Goal: Task Accomplishment & Management: Manage account settings

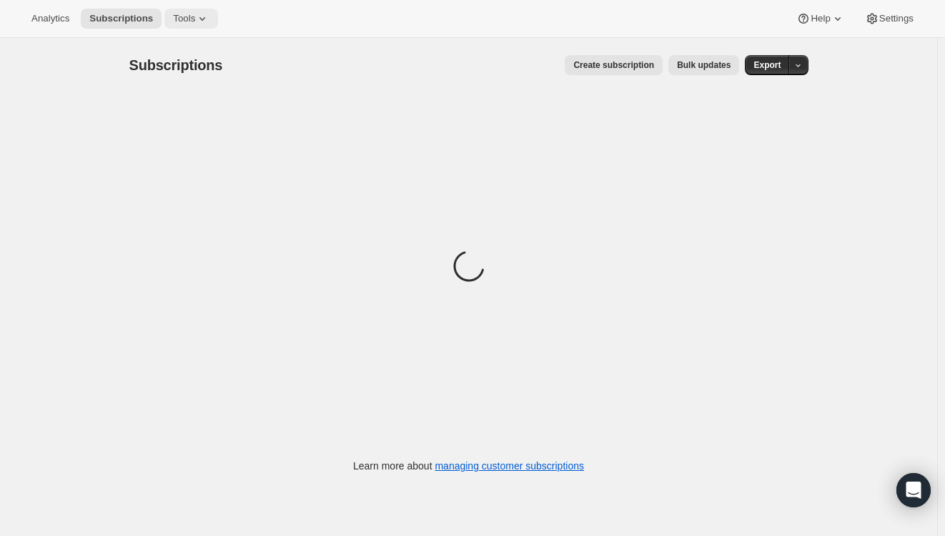
click at [172, 24] on button "Tools" at bounding box center [191, 19] width 54 height 20
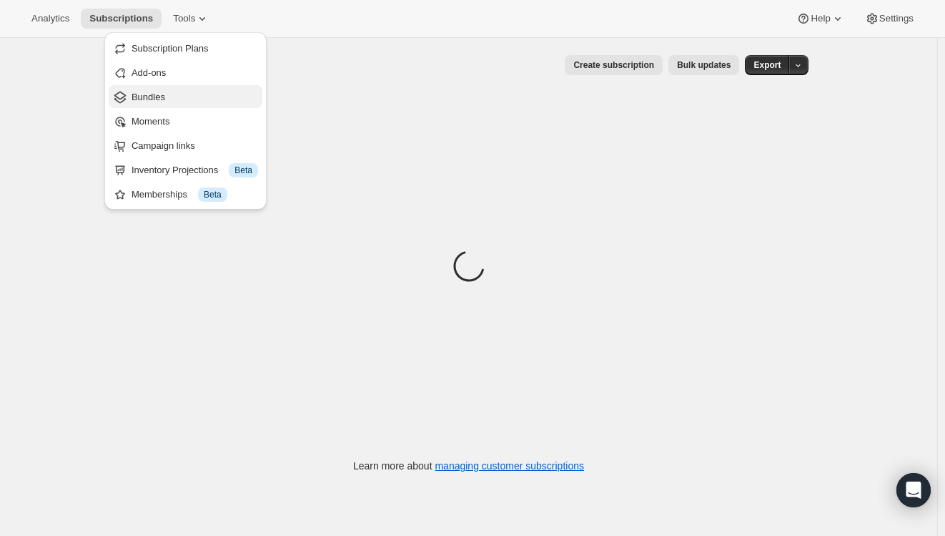
click at [157, 99] on span "Bundles" at bounding box center [149, 97] width 34 height 11
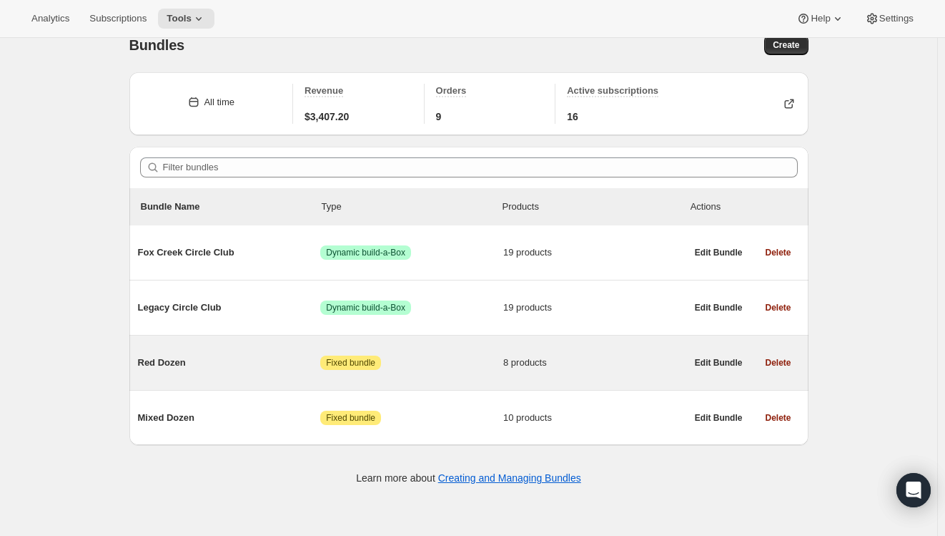
scroll to position [38, 0]
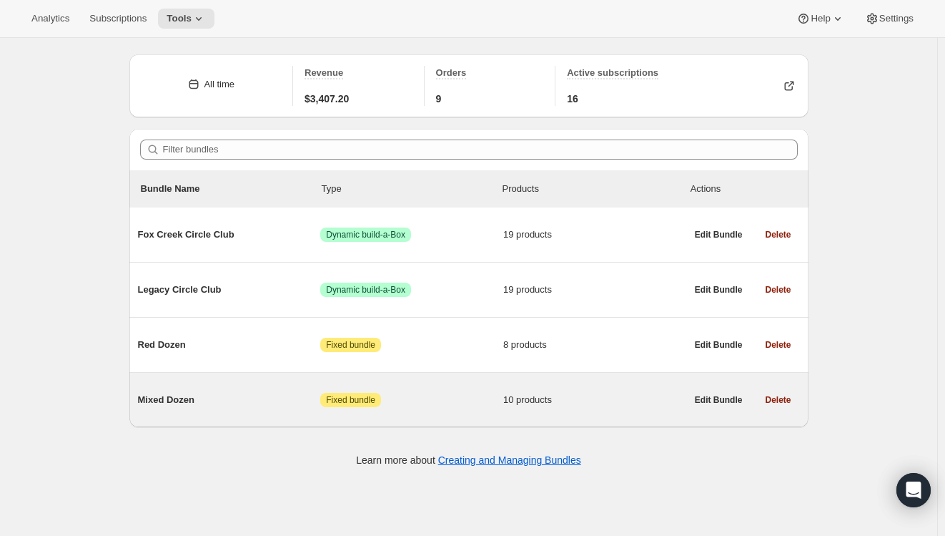
click at [160, 405] on span "Mixed Dozen" at bounding box center [229, 400] width 183 height 14
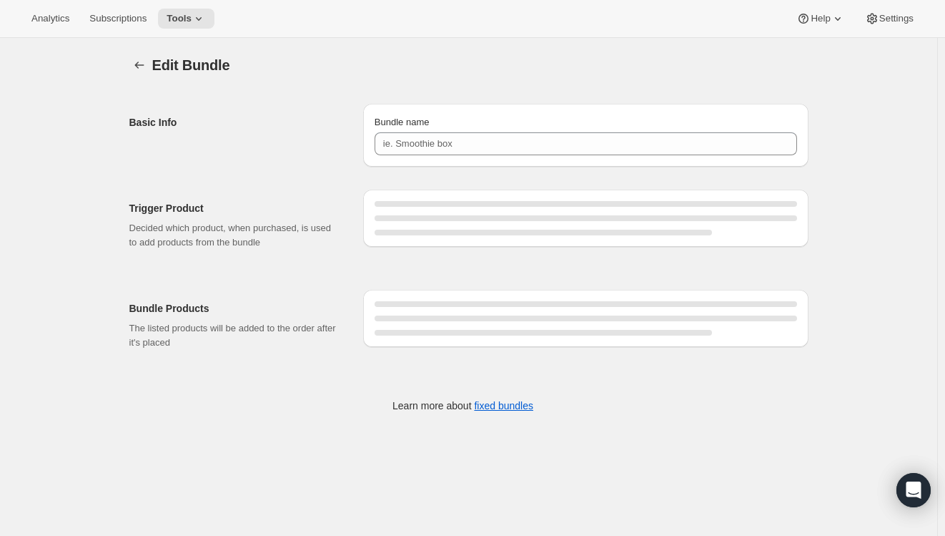
type input "Mixed Dozen"
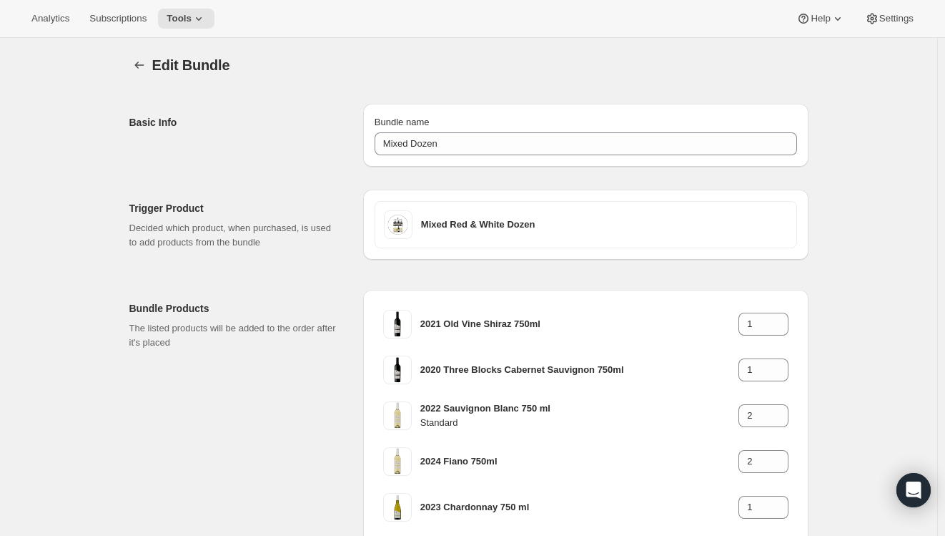
drag, startPoint x: 181, startPoint y: 5, endPoint x: 211, endPoint y: 20, distance: 33.6
click at [183, 5] on div "Analytics Subscriptions Tools Help Settings" at bounding box center [472, 19] width 945 height 38
click at [167, 14] on span "Tools" at bounding box center [179, 18] width 25 height 11
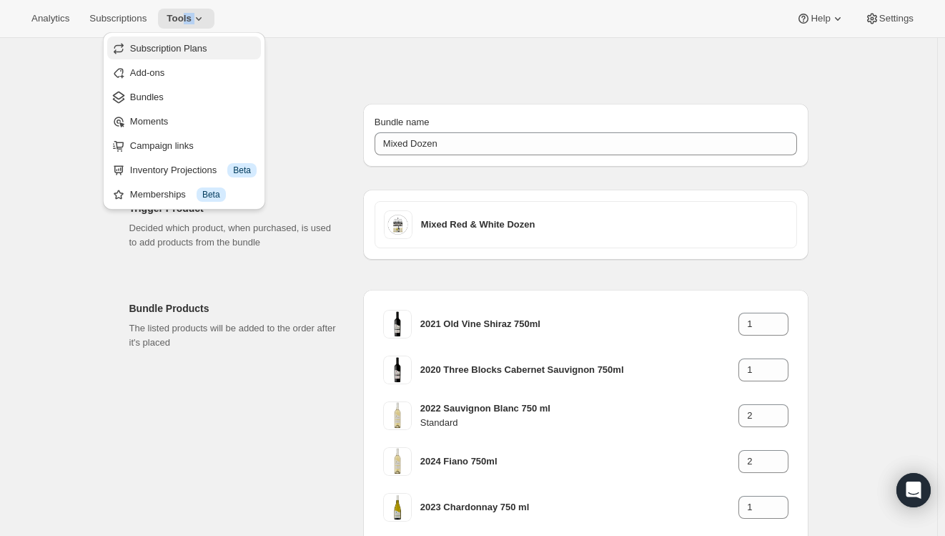
click at [197, 49] on span "Subscription Plans" at bounding box center [168, 48] width 77 height 11
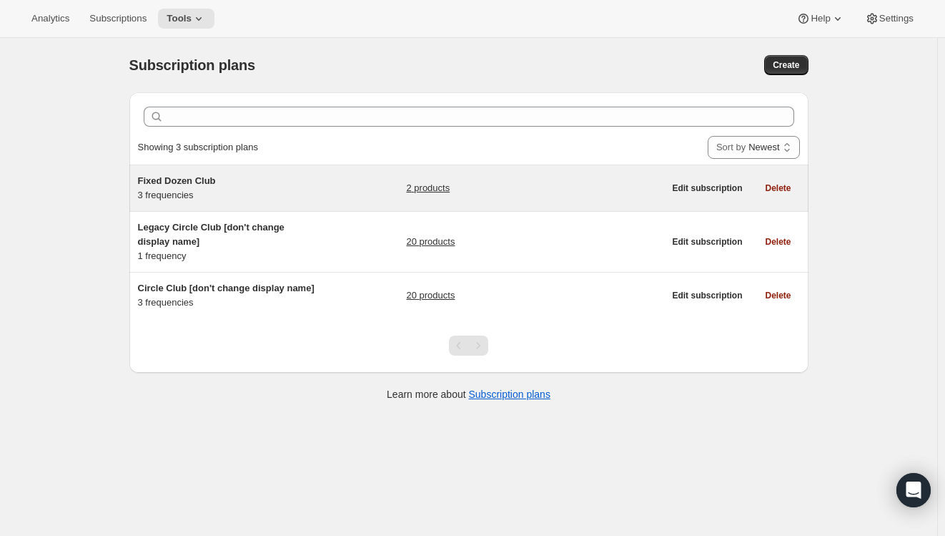
click at [208, 177] on span "Fixed Dozen Club" at bounding box center [177, 180] width 78 height 11
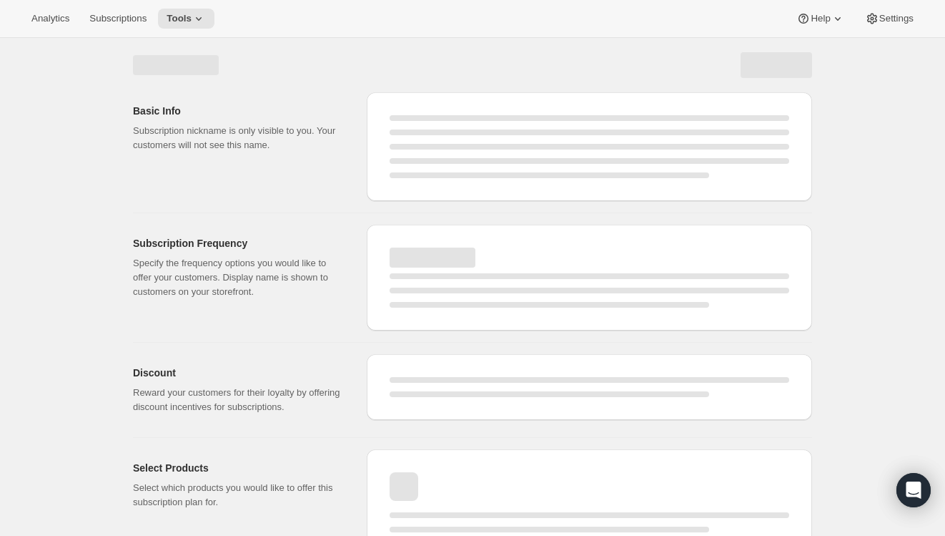
select select "WEEK"
select select "MONTH"
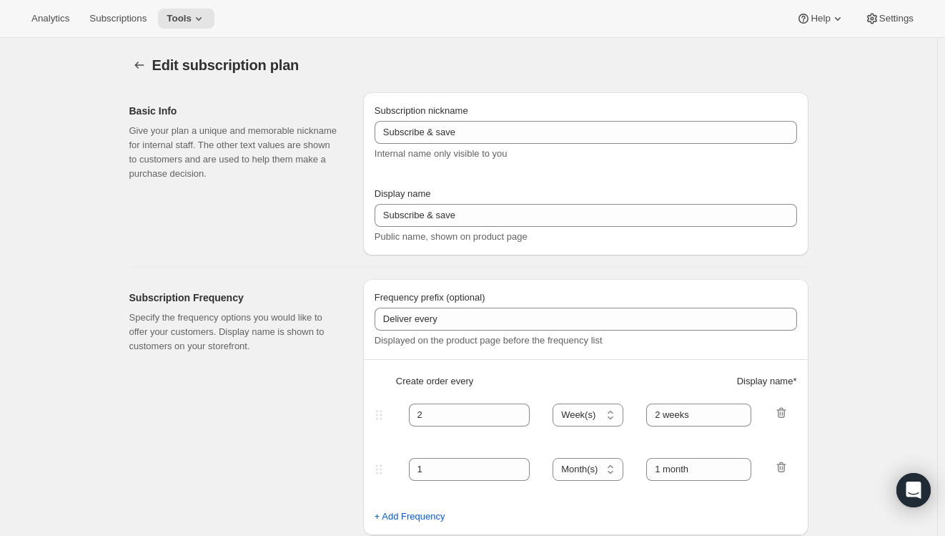
type input "Fixed Dozen Club"
type input "Circle Club - Set Dozen"
type input "3"
select select "MONTH"
type input "3 months"
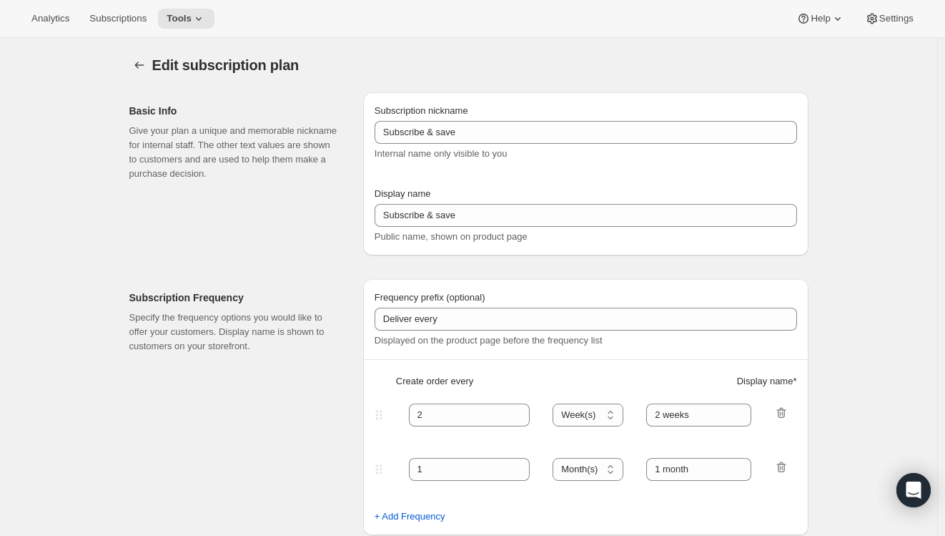
type input "4"
type input "4 months"
type input "20"
checkbox input "true"
select select "MONTH"
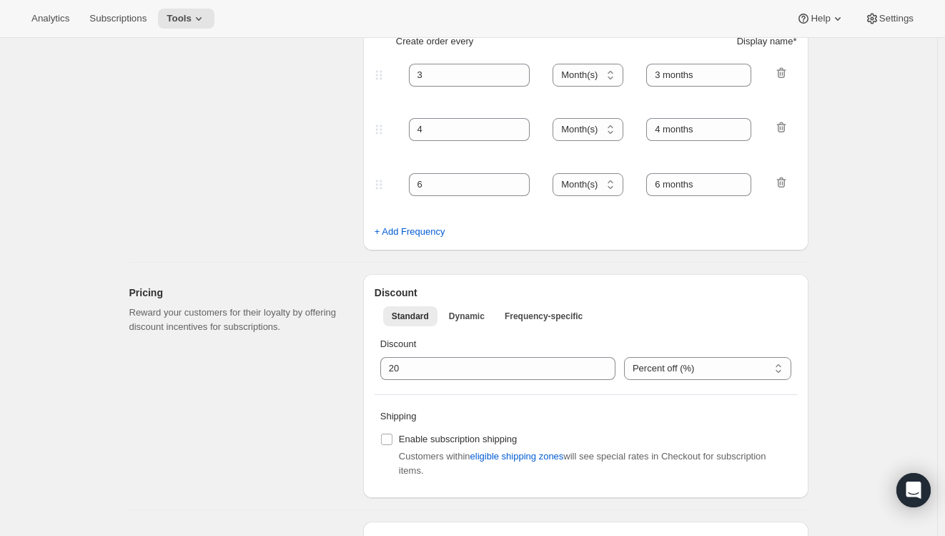
scroll to position [429, 0]
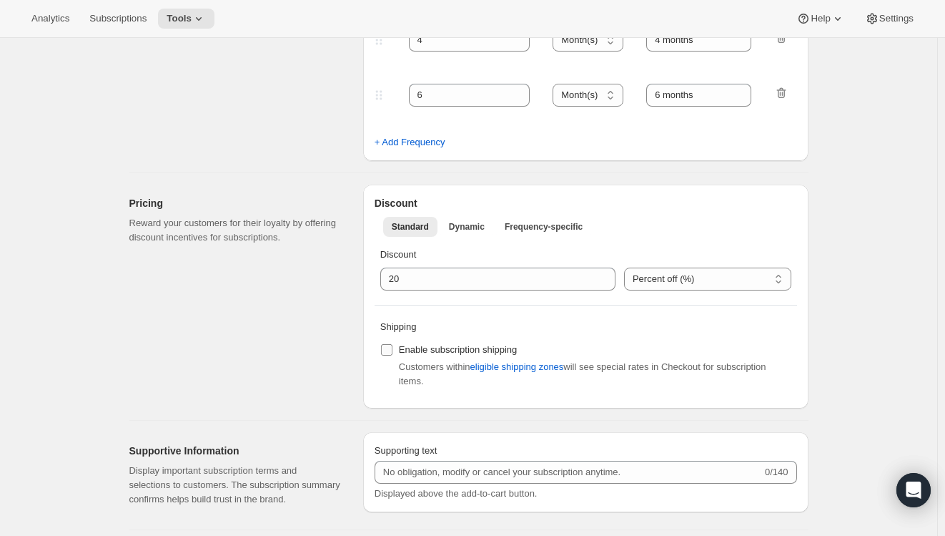
click at [422, 351] on span "Enable subscription shipping" at bounding box center [458, 349] width 119 height 11
click at [393, 351] on input "Enable subscription shipping" at bounding box center [386, 349] width 11 height 11
checkbox input "true"
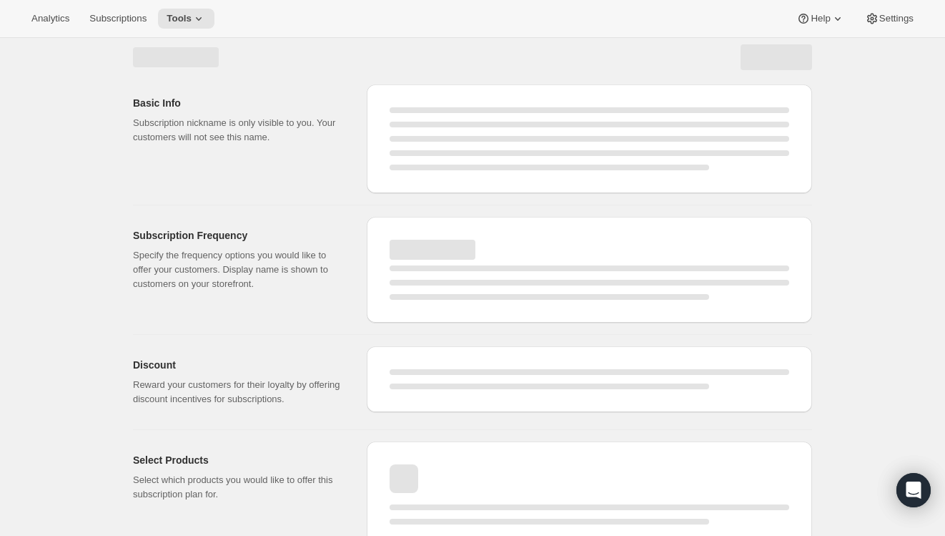
scroll to position [0, 0]
select select "MONTH"
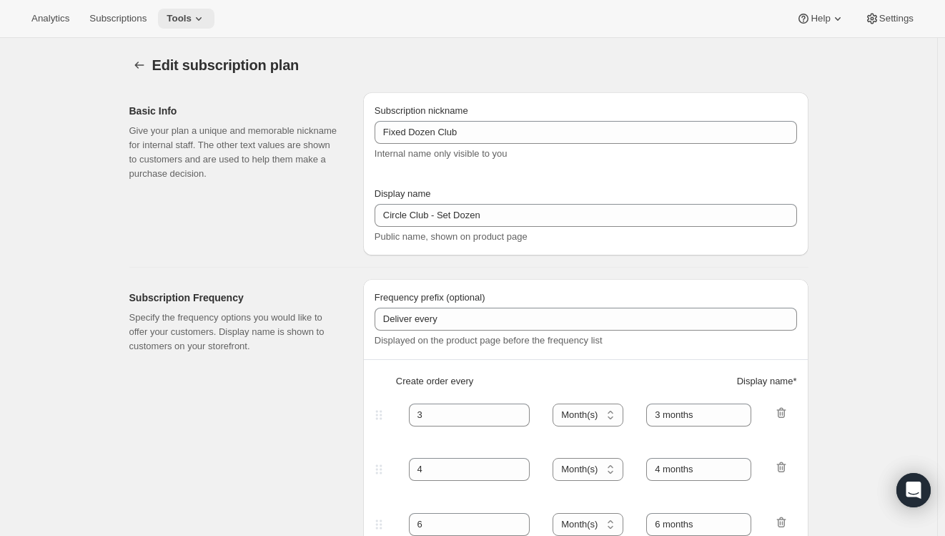
checkbox input "true"
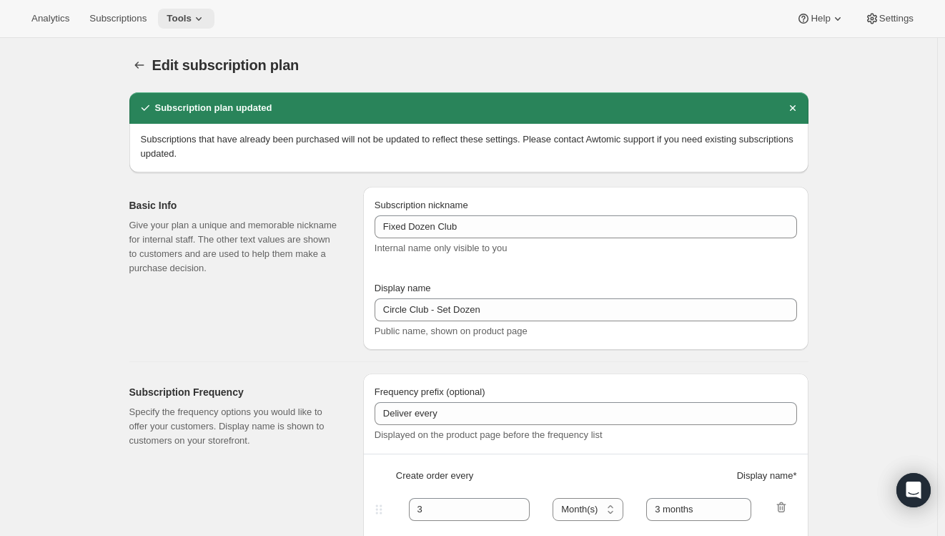
click at [182, 11] on button "Tools" at bounding box center [186, 19] width 57 height 20
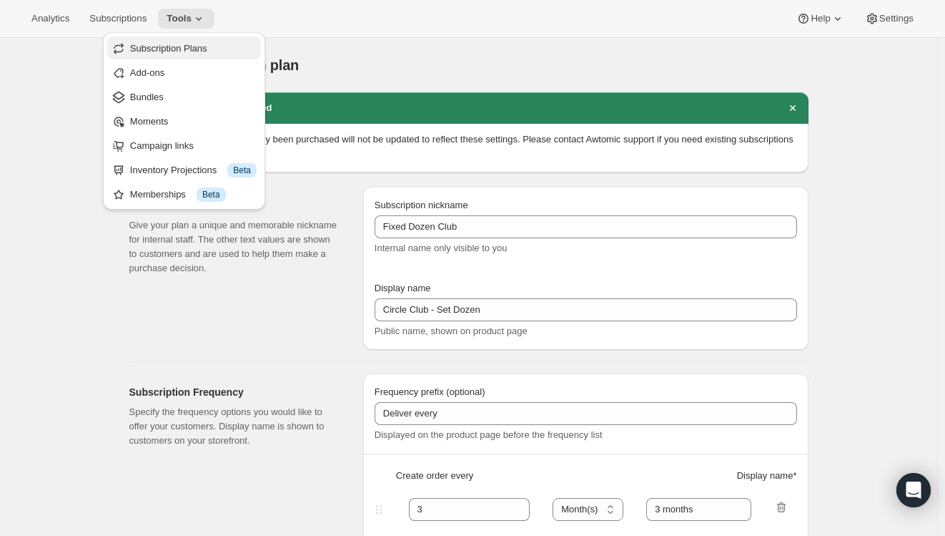
click at [173, 53] on span "Subscription Plans" at bounding box center [168, 48] width 77 height 11
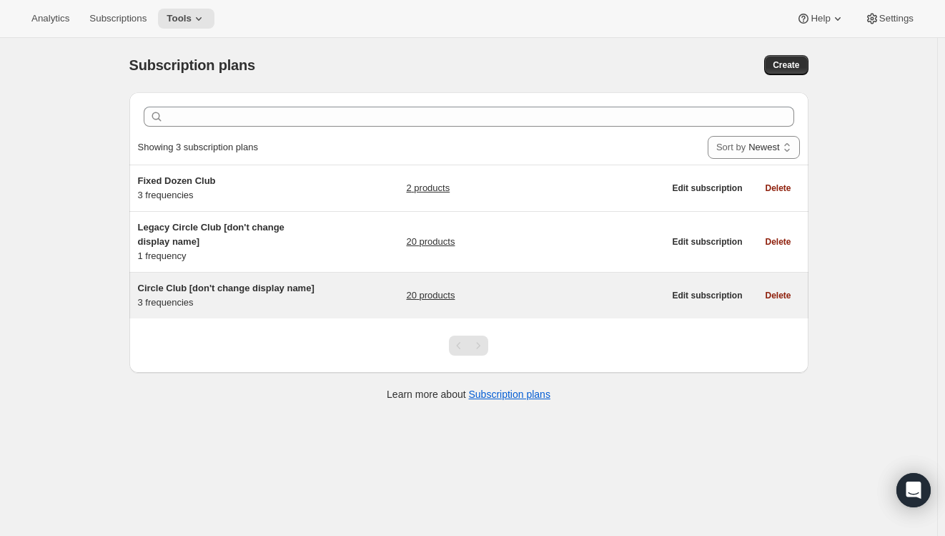
click at [191, 293] on span "Circle Club [don't change display name]" at bounding box center [226, 288] width 177 height 11
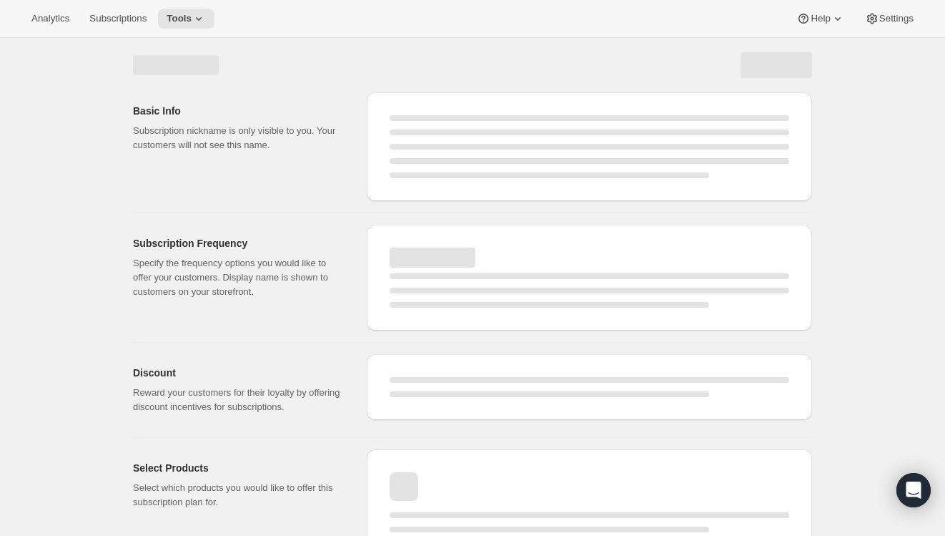
select select "WEEK"
select select "MONTH"
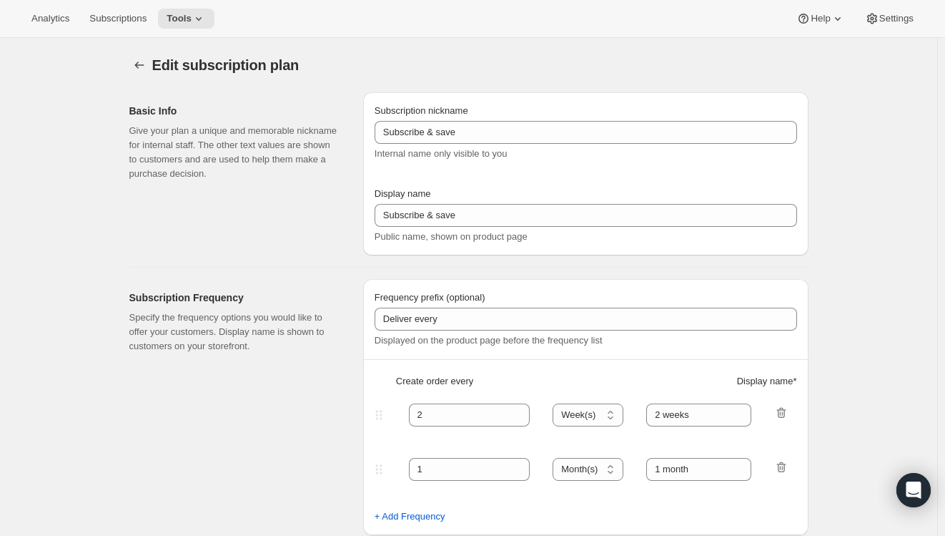
type input "Circle Club [don't change display name]"
type input "Circle Club"
type input "3"
select select "MONTH"
type input "3 months"
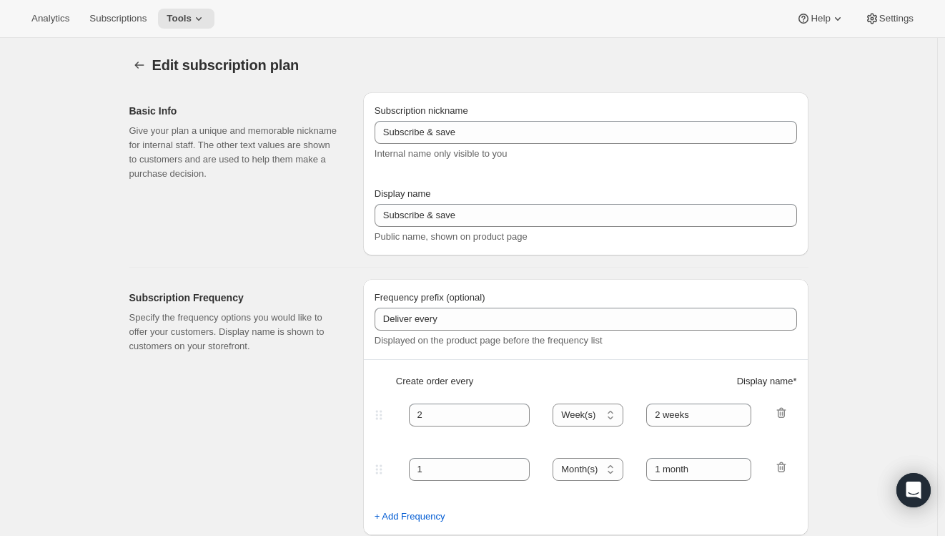
type input "4"
type input "4 months"
checkbox input "true"
select select "MONTH"
click at [172, 19] on span "Tools" at bounding box center [179, 18] width 25 height 11
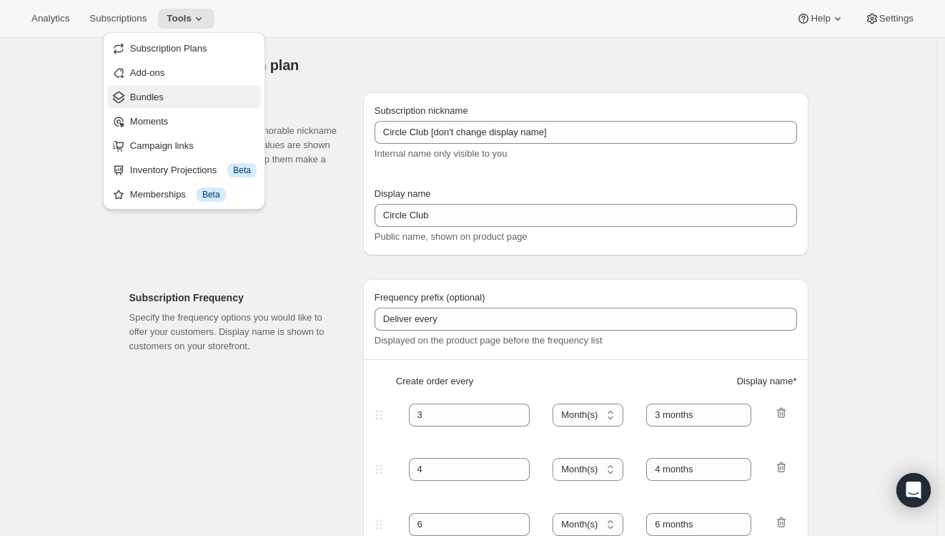
click at [143, 98] on span "Bundles" at bounding box center [147, 97] width 34 height 11
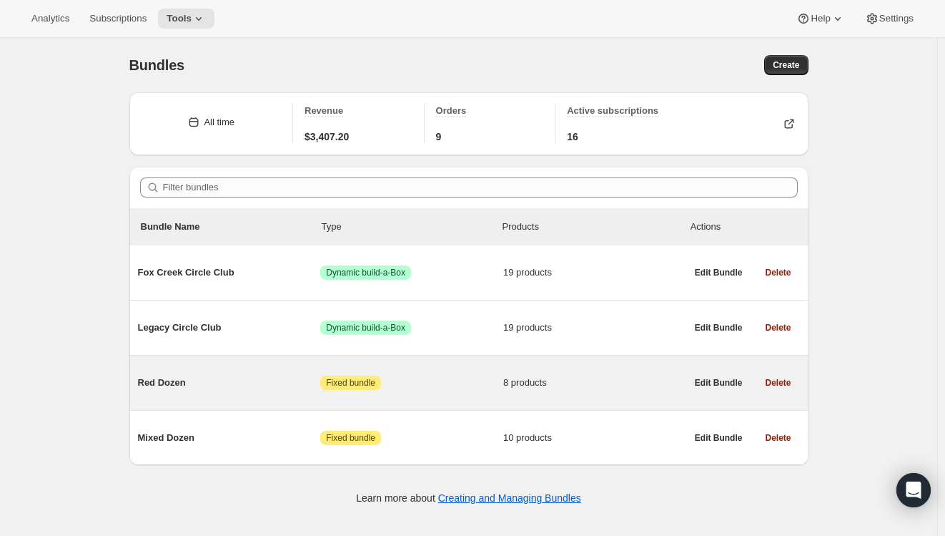
click at [152, 388] on span "Red Dozen" at bounding box center [229, 382] width 183 height 14
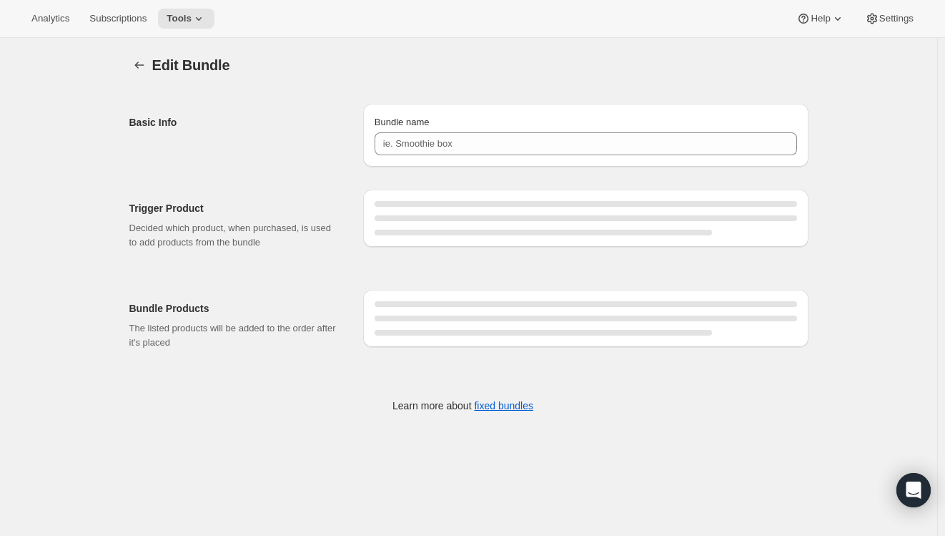
scroll to position [38, 0]
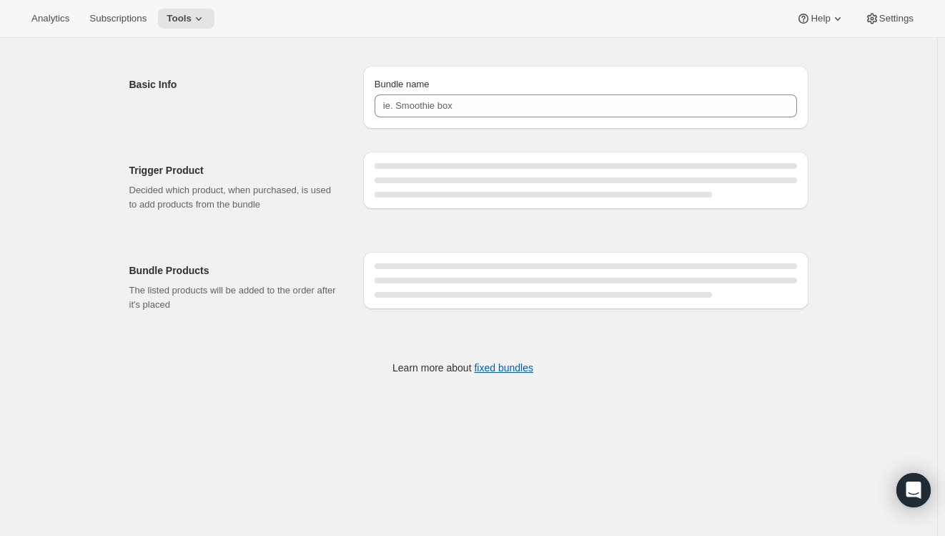
type input "Red Dozen"
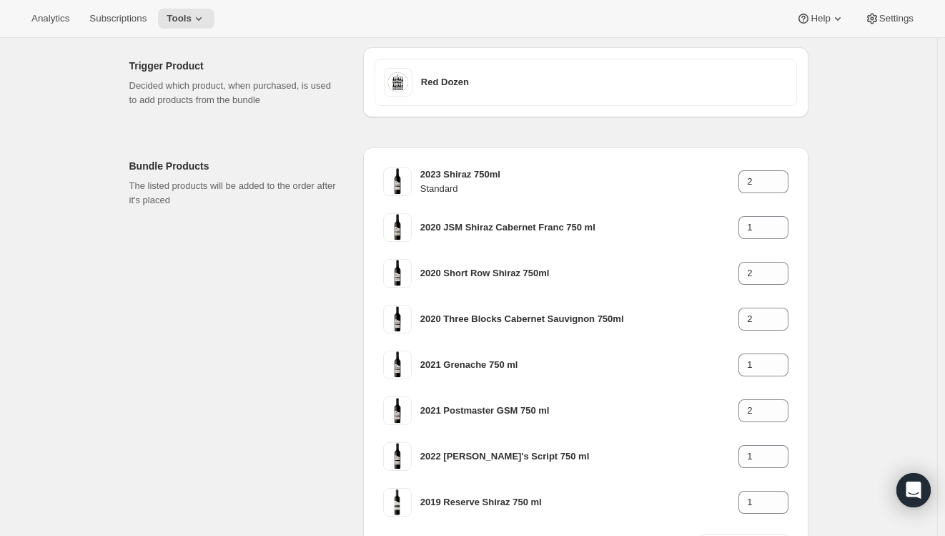
scroll to position [0, 0]
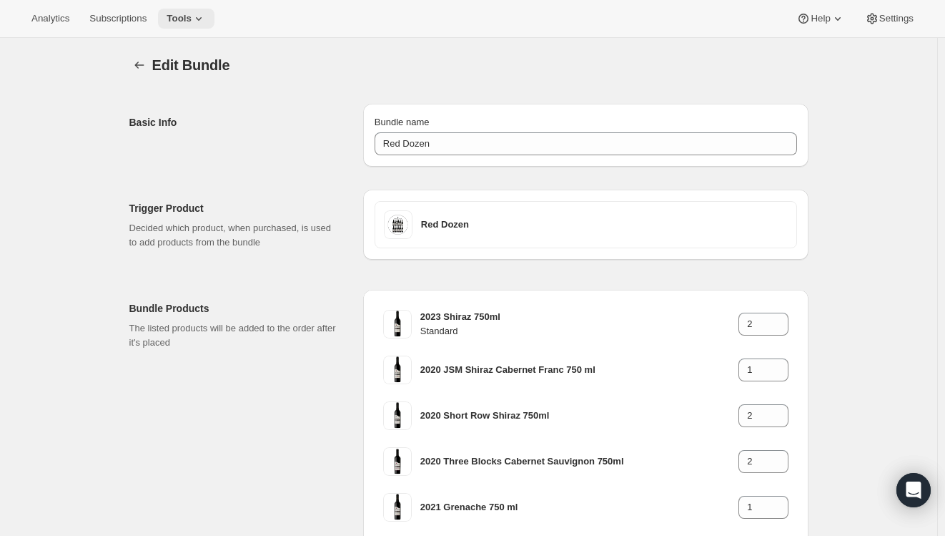
click at [172, 16] on span "Tools" at bounding box center [179, 18] width 25 height 11
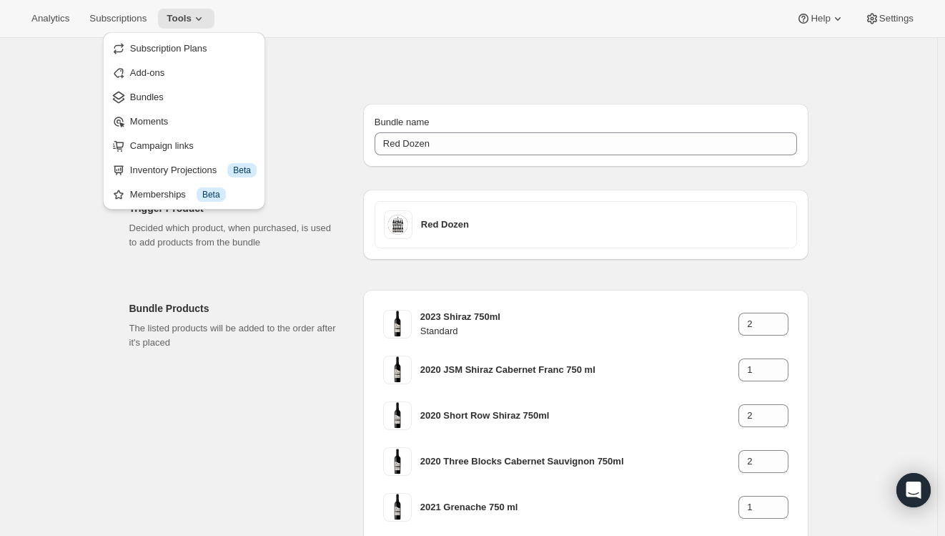
click at [180, 46] on span "Subscription Plans" at bounding box center [168, 48] width 77 height 11
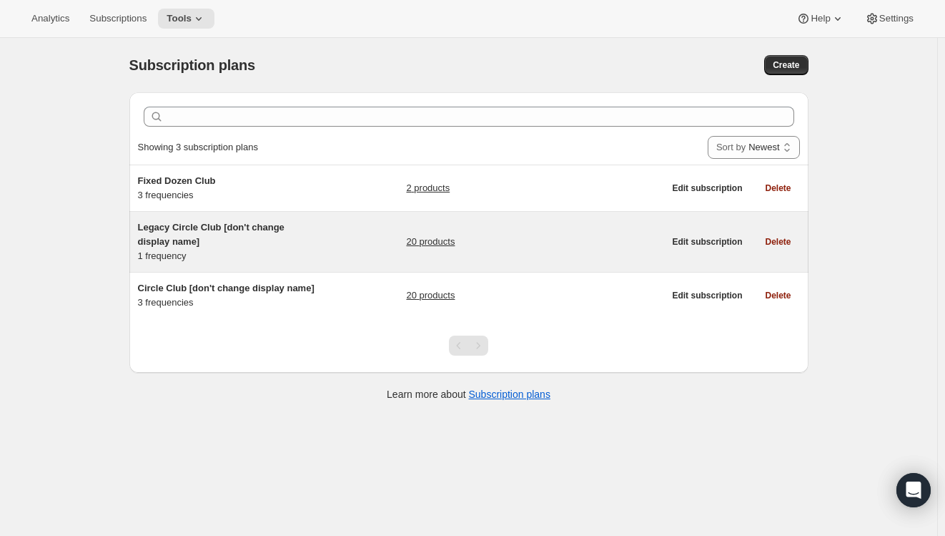
click at [198, 238] on h5 "Legacy Circle Club [don't change display name]" at bounding box center [227, 234] width 179 height 29
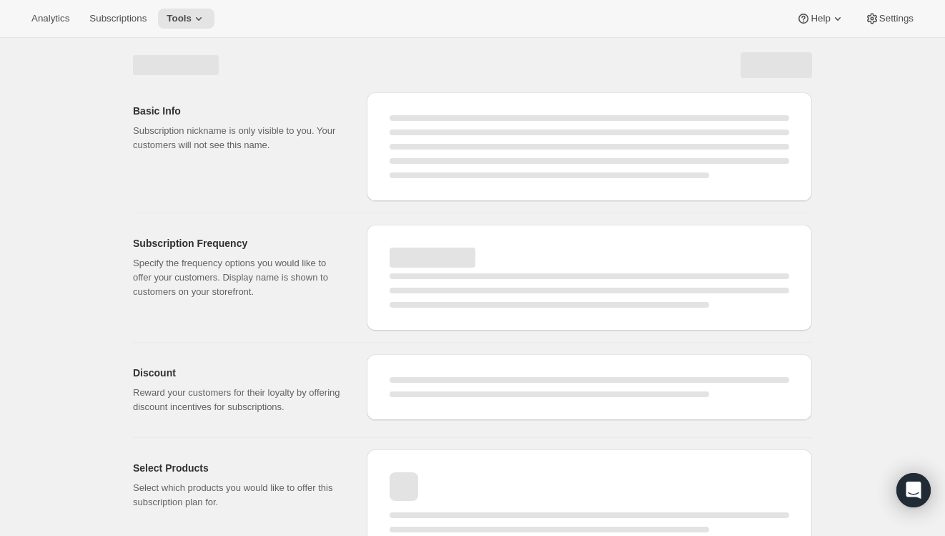
select select "WEEK"
select select "MONTH"
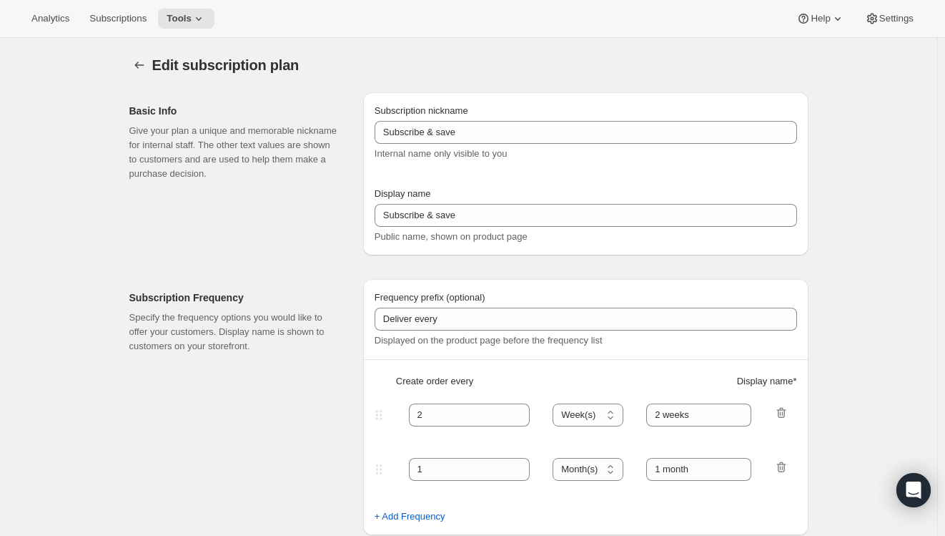
type input "Legacy Circle Club [don't change display name]"
type input "Join the Legacy Club"
type input "1"
select select "YEAR"
type input "1 year"
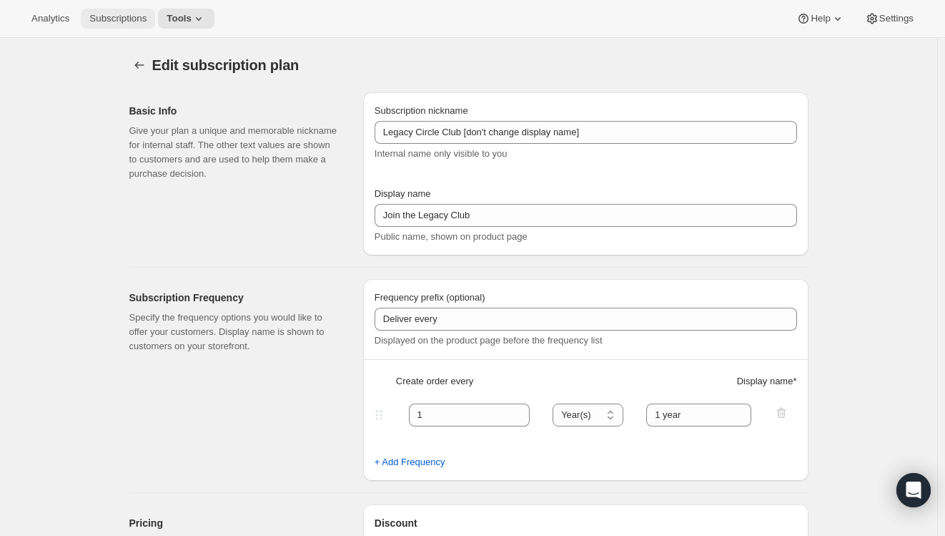
click at [139, 13] on span "Subscriptions" at bounding box center [117, 18] width 57 height 11
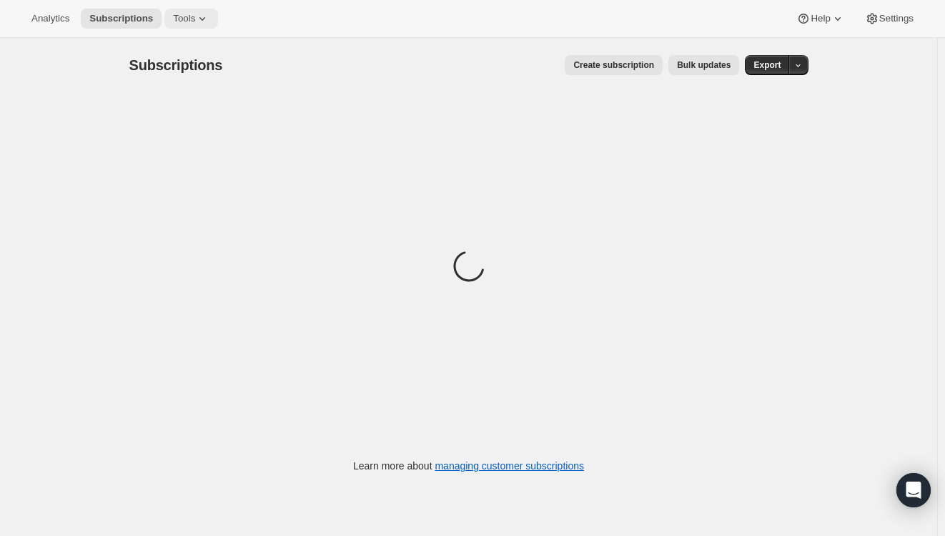
click at [201, 18] on icon at bounding box center [202, 18] width 14 height 14
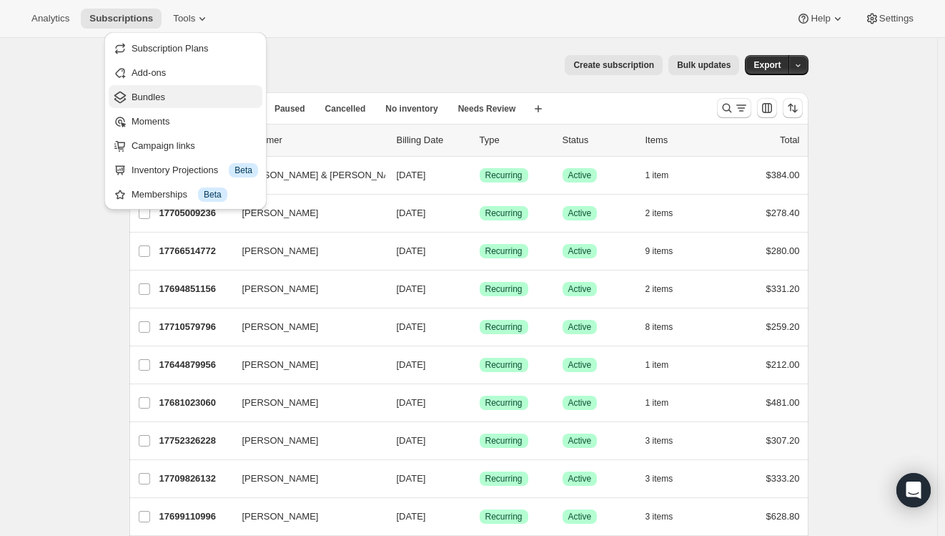
click at [178, 101] on span "Bundles" at bounding box center [195, 97] width 127 height 14
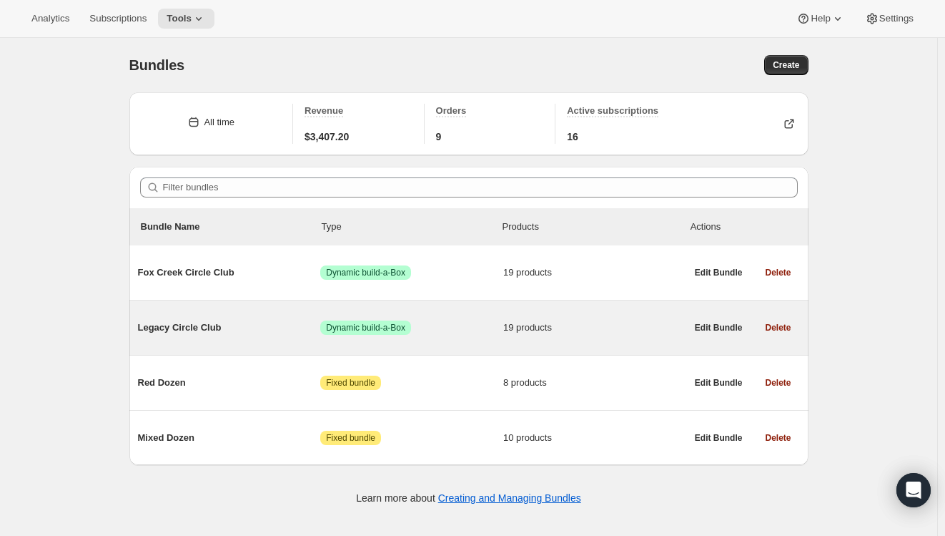
click at [192, 324] on span "Legacy Circle Club" at bounding box center [229, 327] width 183 height 14
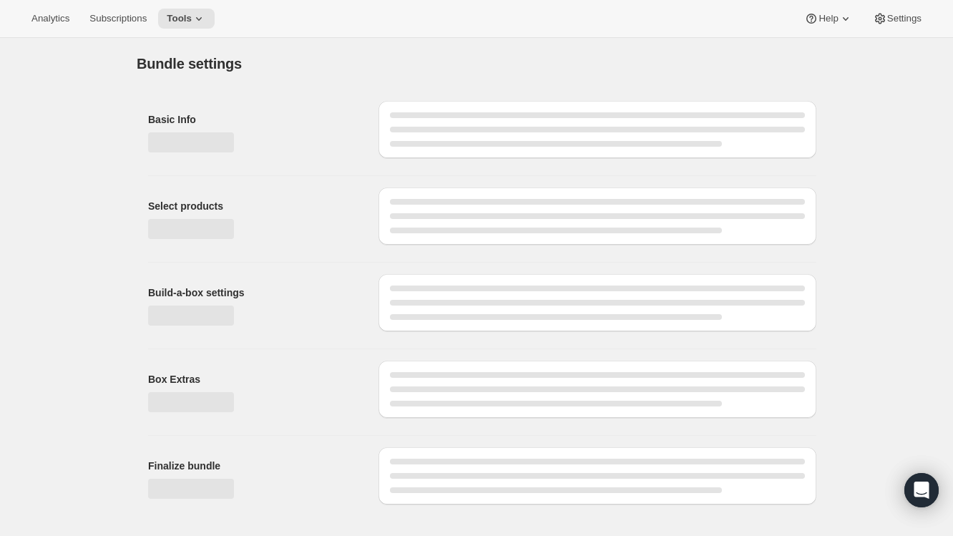
type input "Legacy Circle Club"
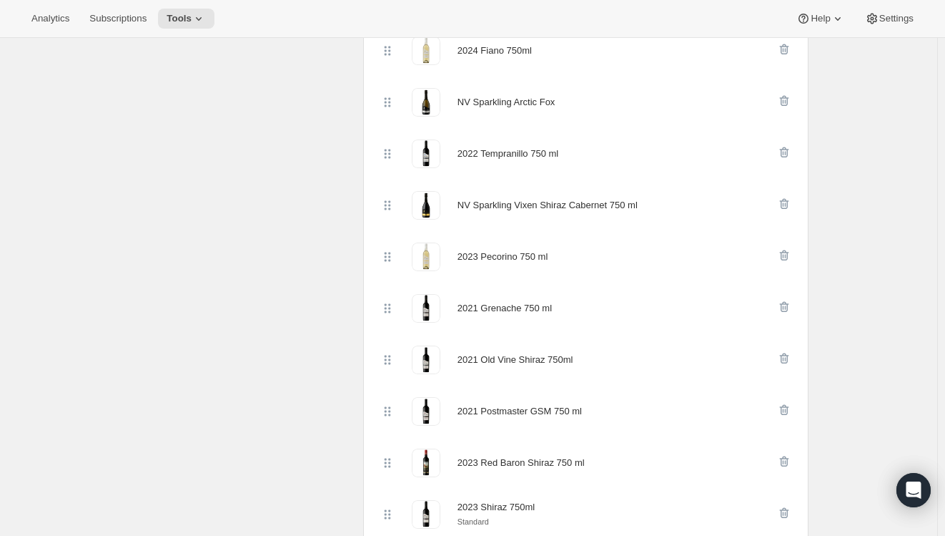
scroll to position [818, 0]
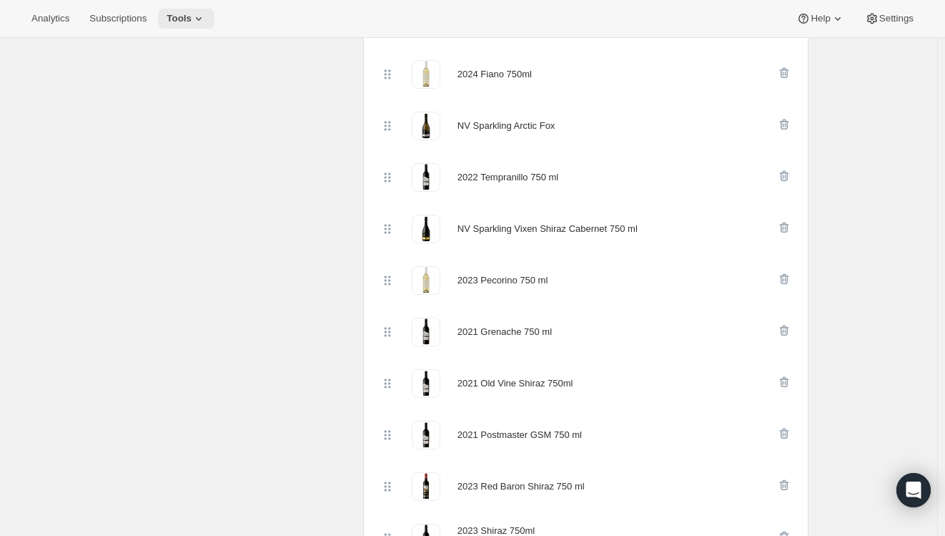
click at [174, 26] on button "Tools" at bounding box center [186, 19] width 57 height 20
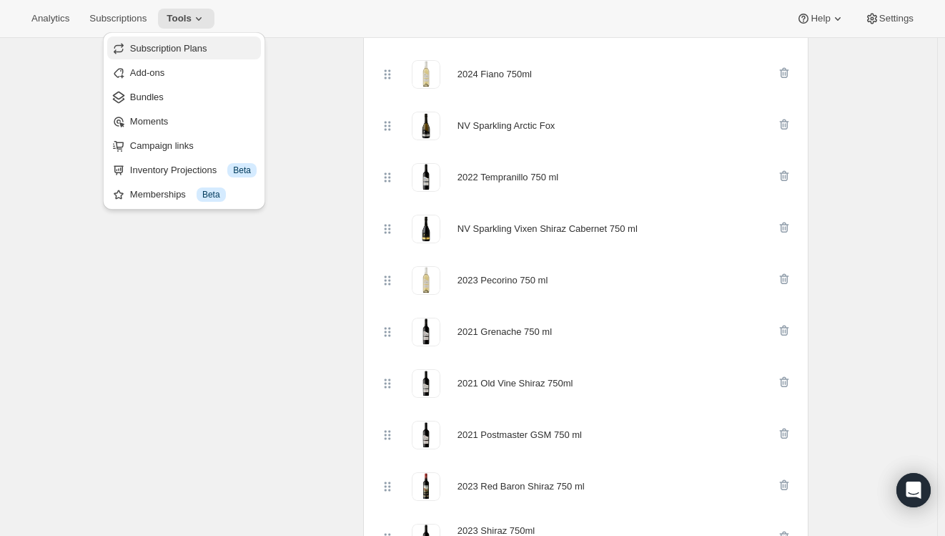
click at [194, 53] on span "Subscription Plans" at bounding box center [168, 48] width 77 height 11
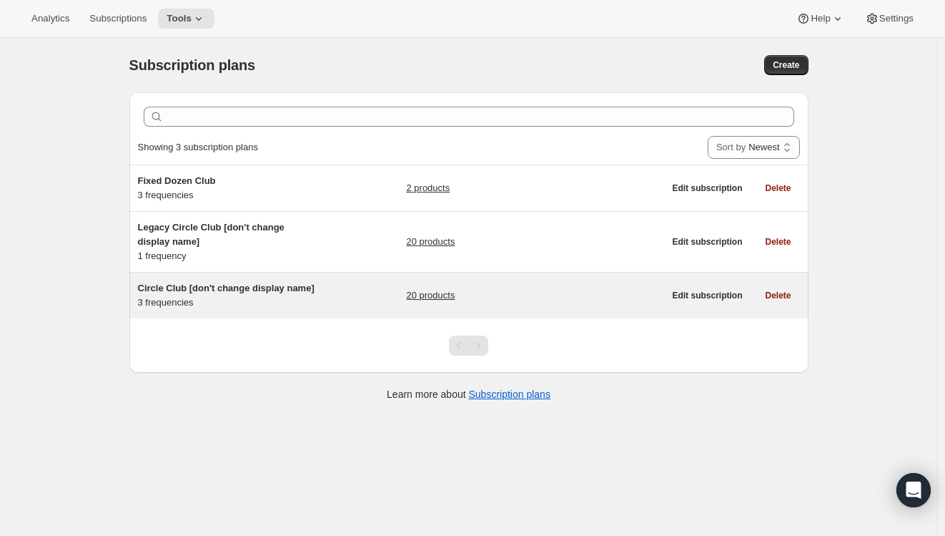
click at [208, 293] on span "Circle Club [don't change display name]" at bounding box center [226, 288] width 177 height 11
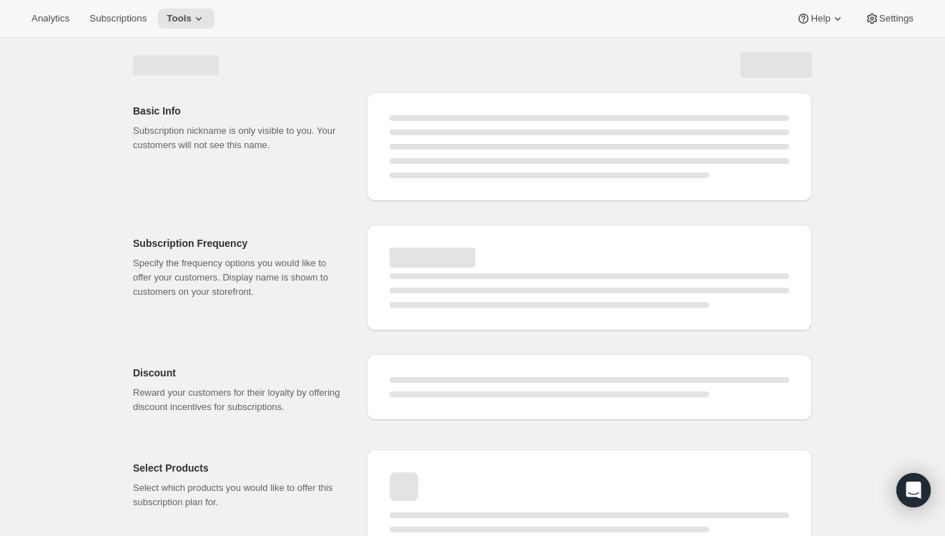
select select "WEEK"
select select "MONTH"
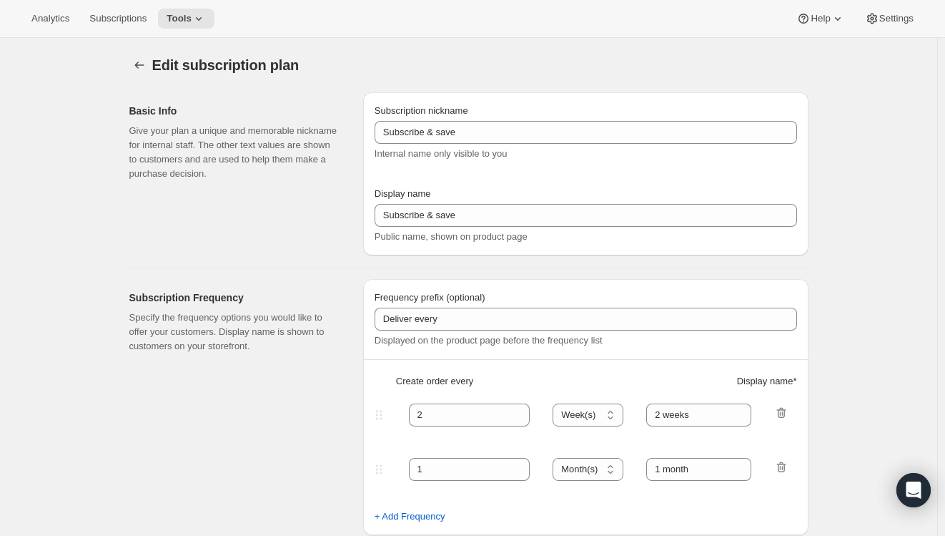
type input "Circle Club [don't change display name]"
type input "Circle Club"
type input "3"
select select "MONTH"
type input "3 months"
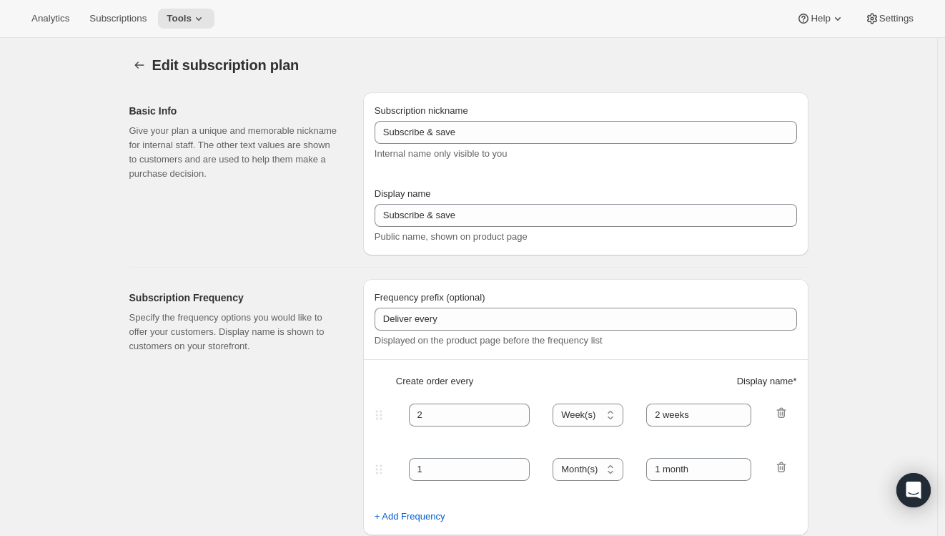
type input "4"
type input "4 months"
checkbox input "true"
select select "MONTH"
click at [187, 17] on span "Tools" at bounding box center [179, 18] width 25 height 11
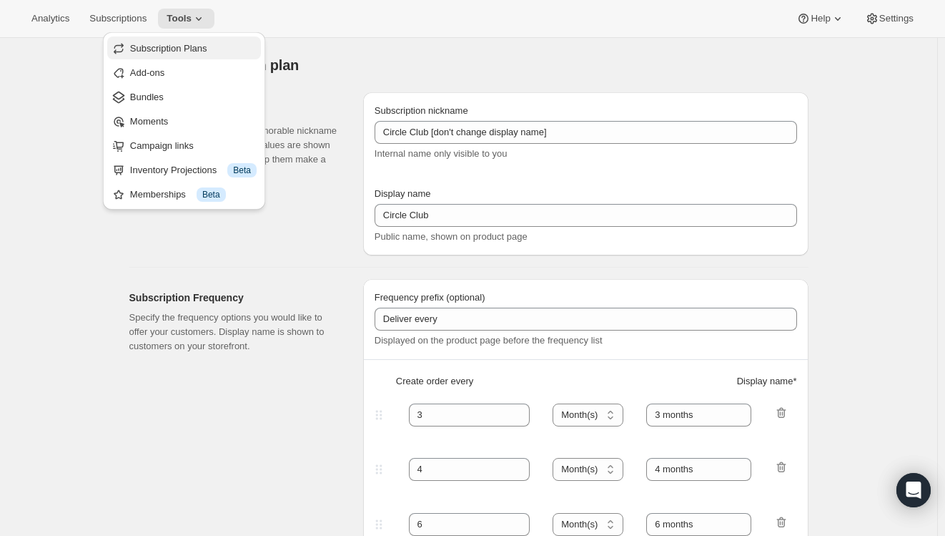
click at [181, 51] on span "Subscription Plans" at bounding box center [168, 48] width 77 height 11
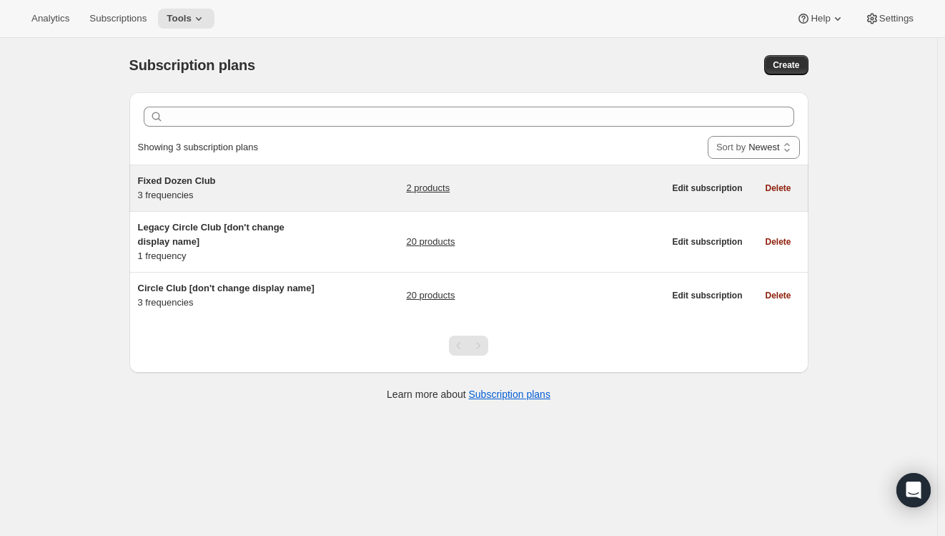
click at [195, 195] on div "Fixed Dozen Club 3 frequencies" at bounding box center [227, 188] width 179 height 29
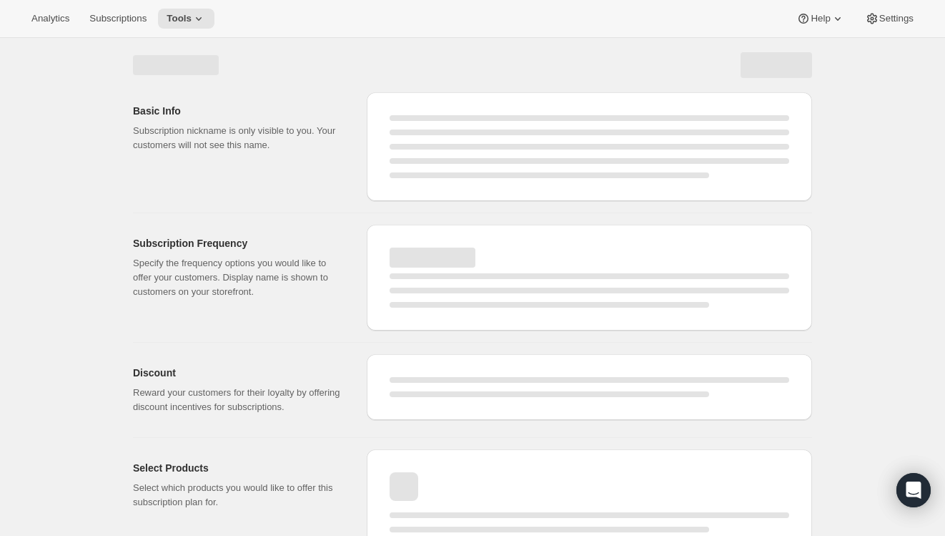
select select "WEEK"
select select "MONTH"
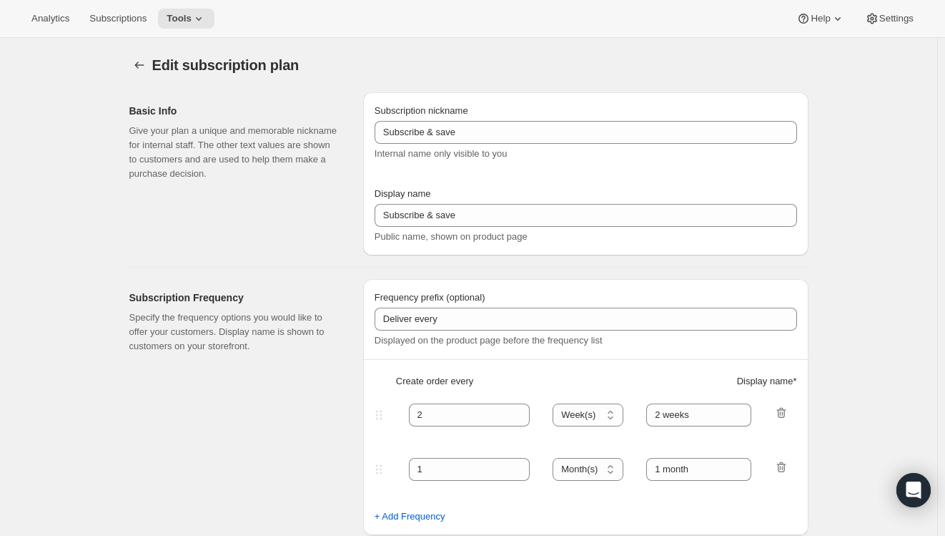
type input "Fixed Dozen Club"
type input "Circle Club - Set Dozen"
type input "3"
select select "MONTH"
type input "3 months"
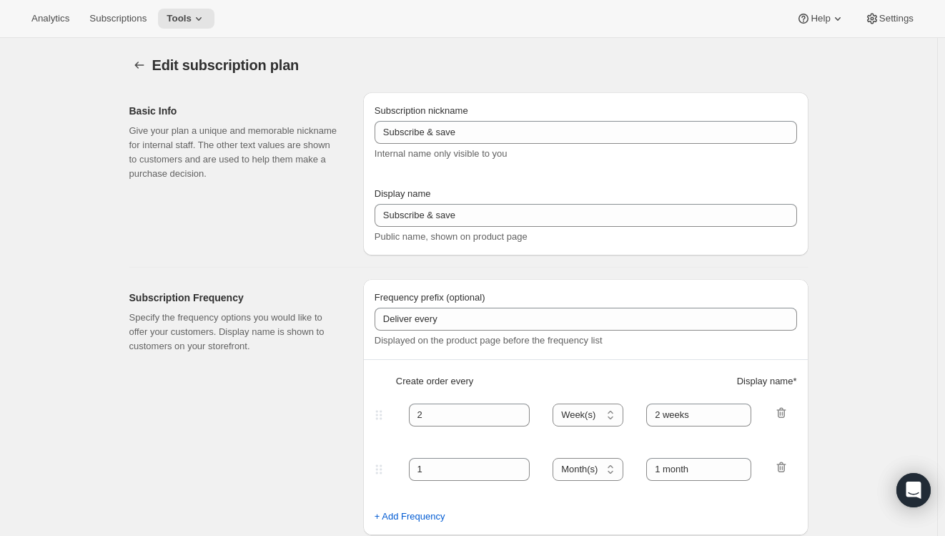
type input "4"
type input "4 months"
type input "20"
checkbox input "true"
select select "MONTH"
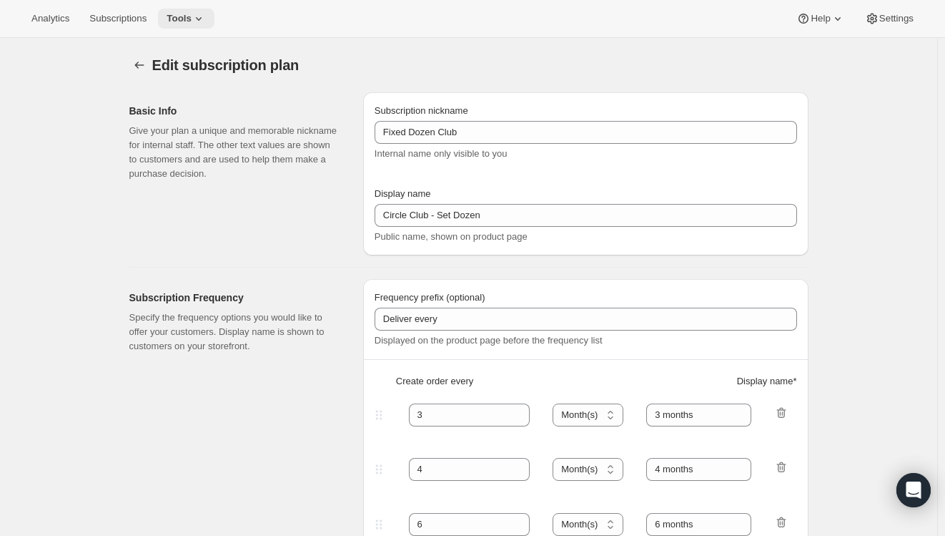
click at [181, 21] on span "Tools" at bounding box center [179, 18] width 25 height 11
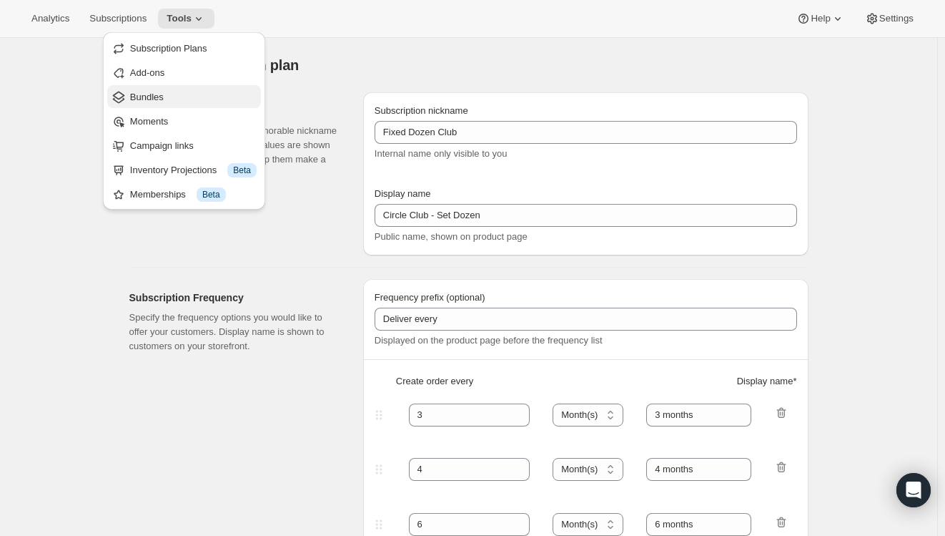
click at [159, 100] on span "Bundles" at bounding box center [147, 97] width 34 height 11
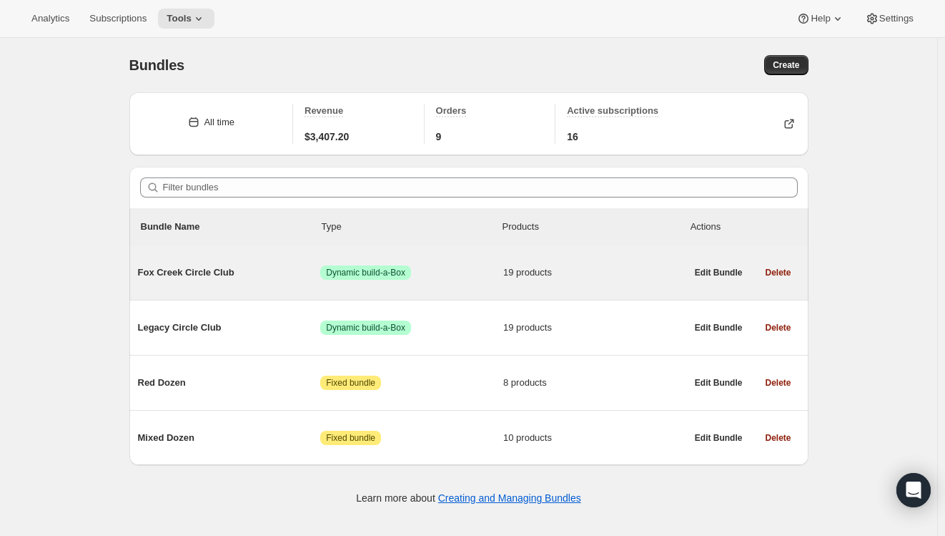
click at [195, 275] on span "Fox Creek Circle Club" at bounding box center [229, 272] width 183 height 14
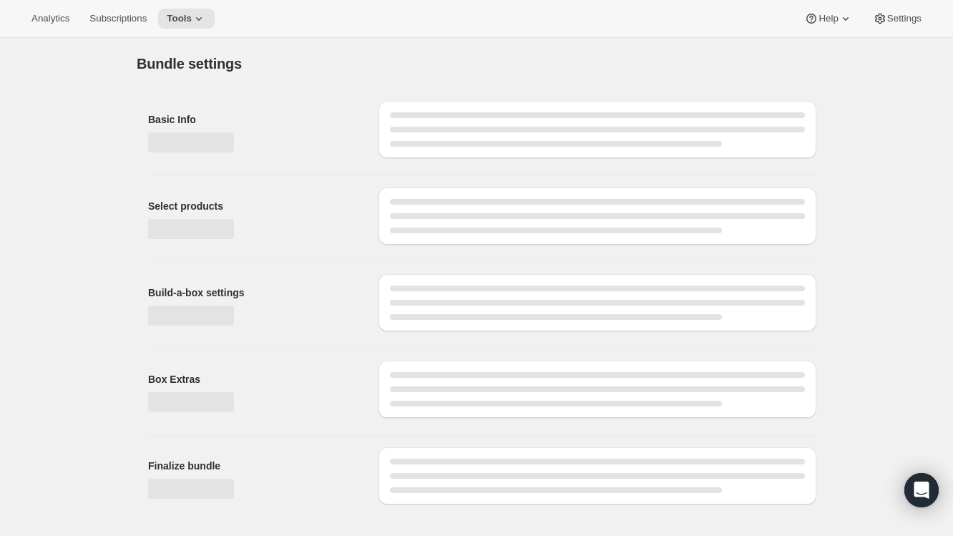
type input "Fox Creek Circle Club"
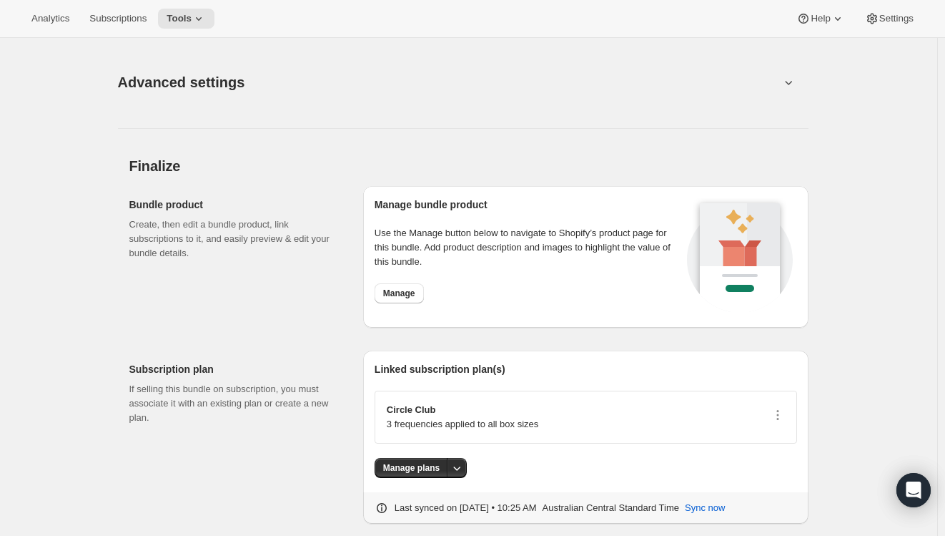
scroll to position [1942, 0]
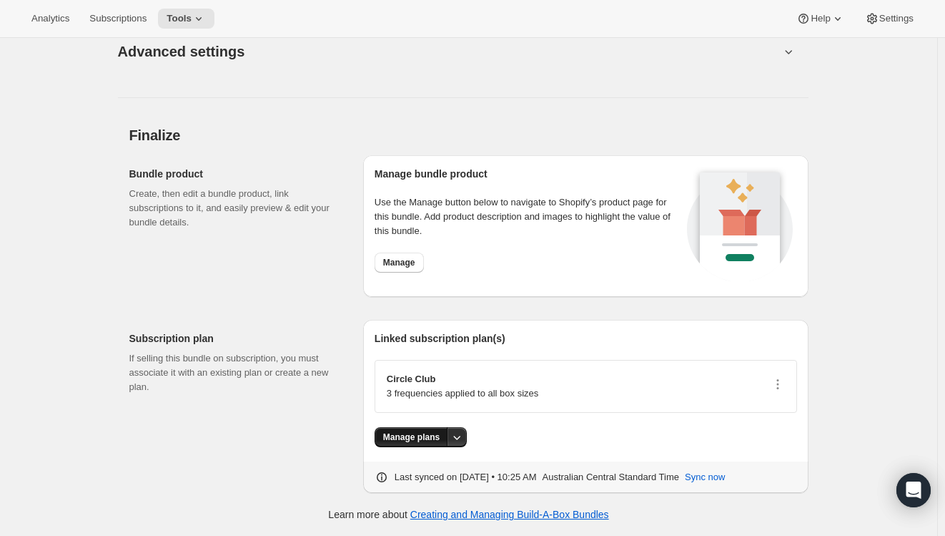
click at [408, 434] on span "Manage plans" at bounding box center [411, 436] width 57 height 11
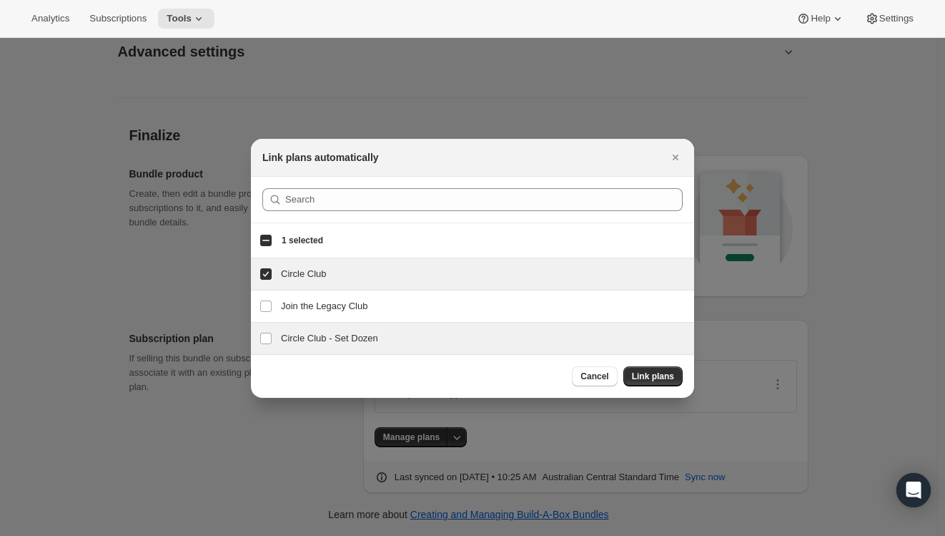
click at [582, 372] on button "Cancel" at bounding box center [594, 376] width 45 height 20
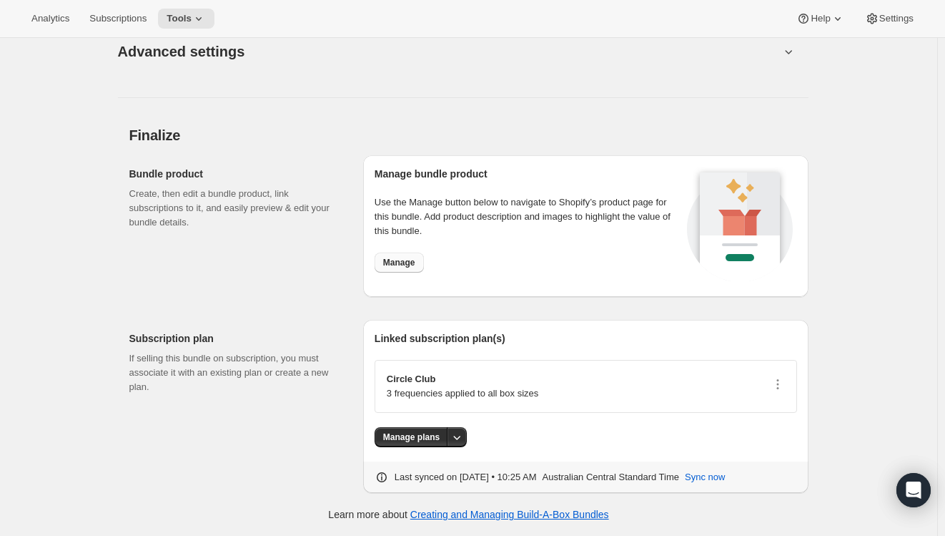
click at [395, 259] on span "Manage" at bounding box center [399, 262] width 32 height 11
